Goal: Transaction & Acquisition: Purchase product/service

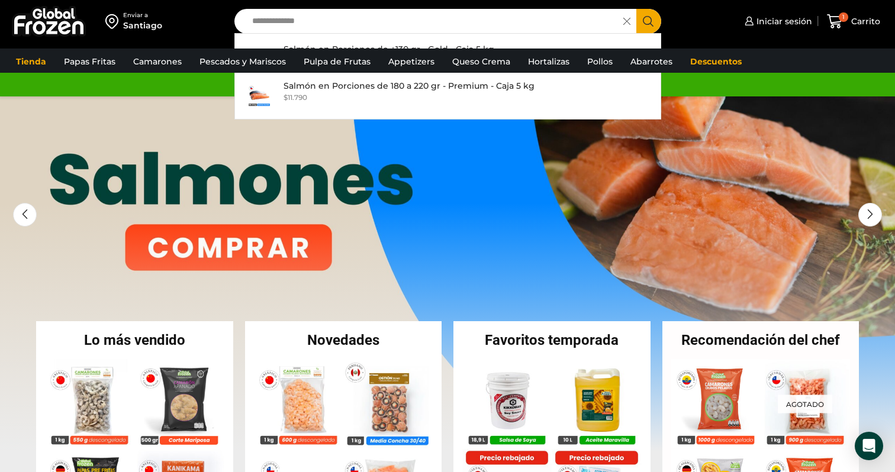
type input "**********"
click at [636, 9] on button "Search" at bounding box center [648, 21] width 25 height 25
